Goal: Task Accomplishment & Management: Manage account settings

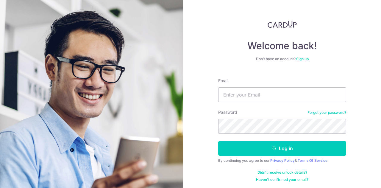
type input "[EMAIL_ADDRESS][PERSON_NAME][DOMAIN_NAME]"
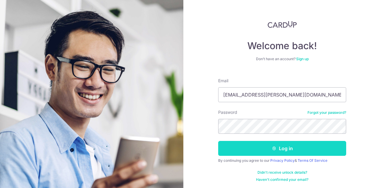
click at [302, 143] on button "Log in" at bounding box center [282, 148] width 128 height 15
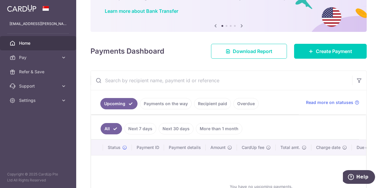
scroll to position [45, 0]
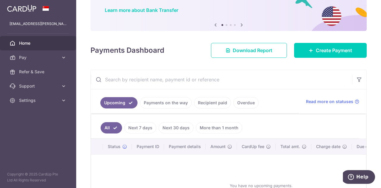
click at [154, 101] on link "Payments on the way" at bounding box center [166, 102] width 52 height 11
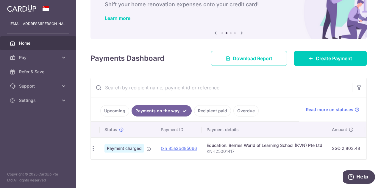
scroll to position [0, 0]
click at [210, 107] on link "Recipient paid" at bounding box center [212, 110] width 37 height 11
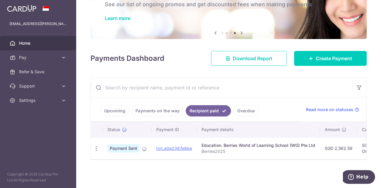
click at [217, 109] on link "Recipient paid" at bounding box center [208, 110] width 45 height 11
click at [157, 108] on link "Payments on the way" at bounding box center [157, 110] width 52 height 11
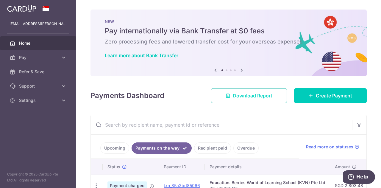
click at [256, 97] on span "Download Report" at bounding box center [253, 95] width 40 height 7
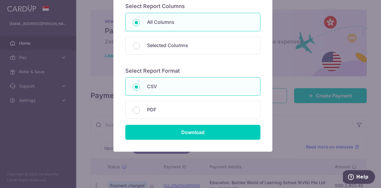
scroll to position [74, 0]
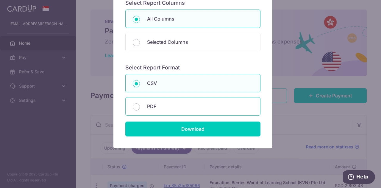
click at [228, 104] on p "PDF" at bounding box center [200, 106] width 106 height 7
click at [140, 104] on input "PDF" at bounding box center [136, 106] width 7 height 7
radio input "false"
radio input "true"
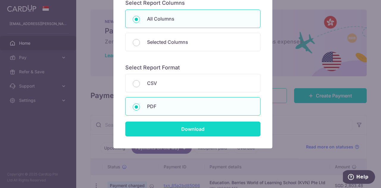
click at [225, 127] on input "Download" at bounding box center [192, 128] width 135 height 15
